Goal: Find specific page/section: Find specific page/section

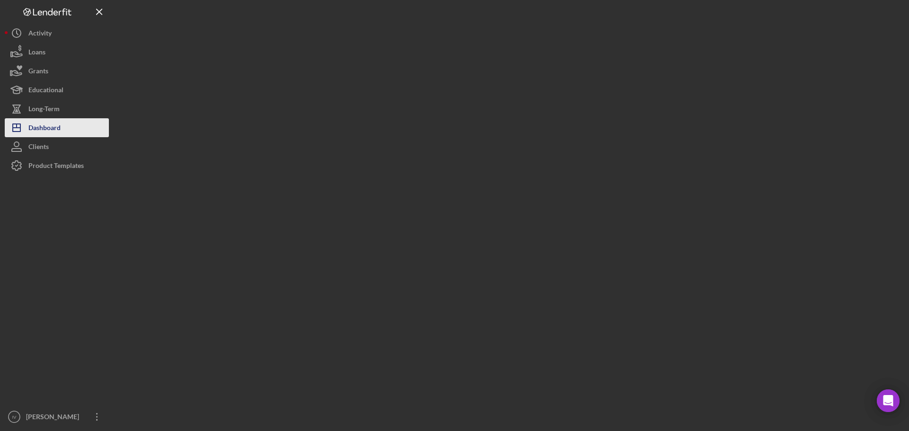
click at [53, 122] on div "Dashboard" at bounding box center [44, 128] width 32 height 21
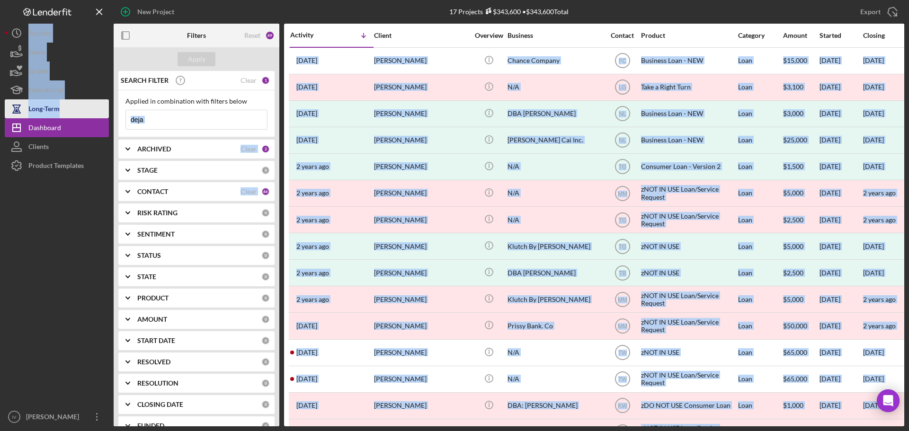
drag, startPoint x: 180, startPoint y: 109, endPoint x: 105, endPoint y: 112, distance: 75.3
click at [105, 112] on div "New Project 17 Projects $343,600 • $343,600 Total deja Export Icon/Export Filte…" at bounding box center [454, 213] width 899 height 426
click at [173, 122] on input "deja" at bounding box center [196, 119] width 141 height 19
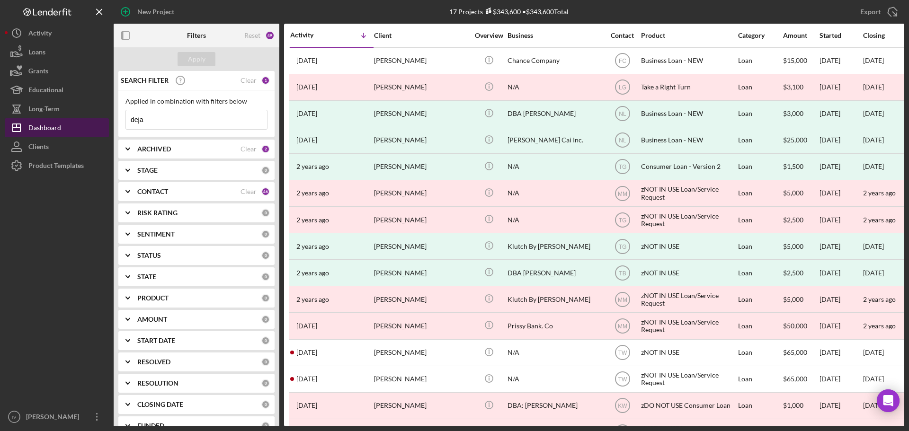
drag, startPoint x: 160, startPoint y: 120, endPoint x: 82, endPoint y: 123, distance: 78.1
click at [82, 124] on div "New Project 17 Projects $343,600 • $343,600 Total deja Export Icon/Export Filte…" at bounding box center [454, 213] width 899 height 426
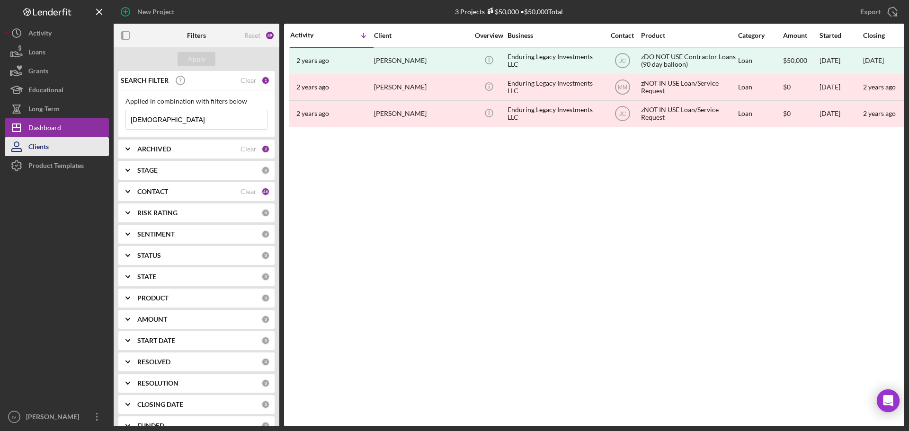
type input "[DEMOGRAPHIC_DATA]"
click at [536, 173] on div "Activity Icon/Table Sort Arrow Client Overview Business Contact Product Categor…" at bounding box center [594, 225] width 620 height 403
